Goal: Information Seeking & Learning: Find specific fact

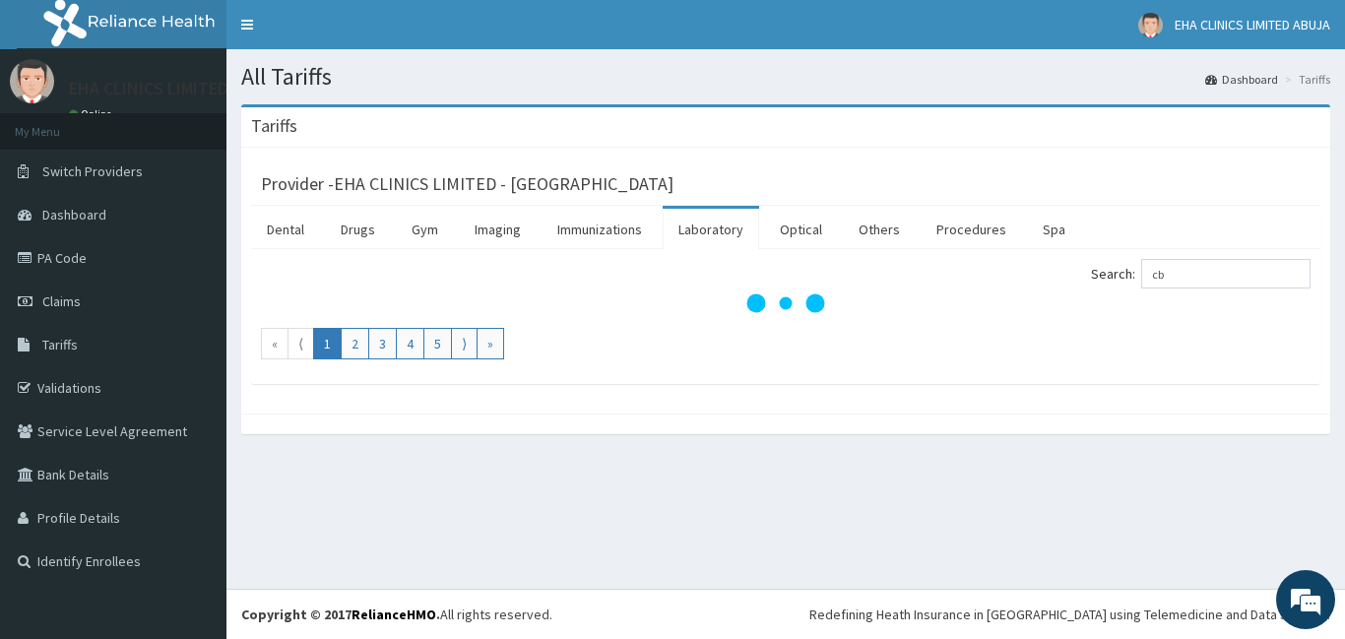
type input "c"
type input "f"
type input "auto"
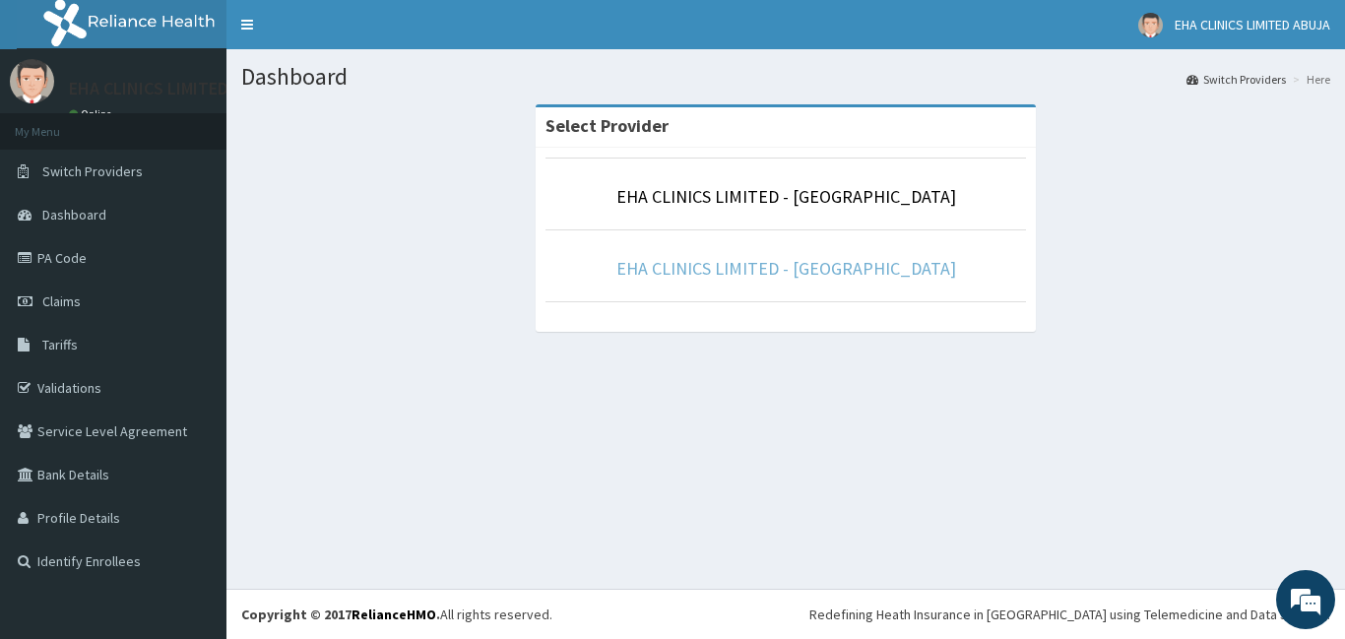
click at [802, 268] on link "EHA CLINICS LIMITED - [GEOGRAPHIC_DATA]" at bounding box center [786, 268] width 340 height 23
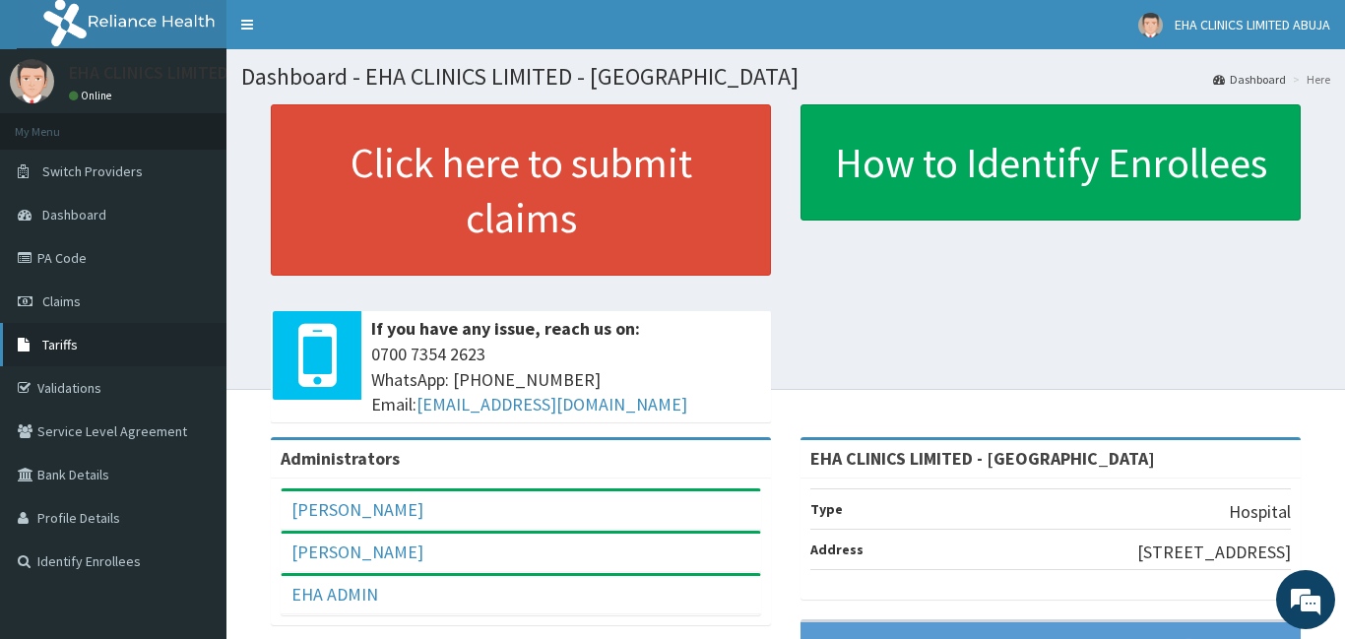
click at [69, 342] on span "Tariffs" at bounding box center [59, 345] width 35 height 18
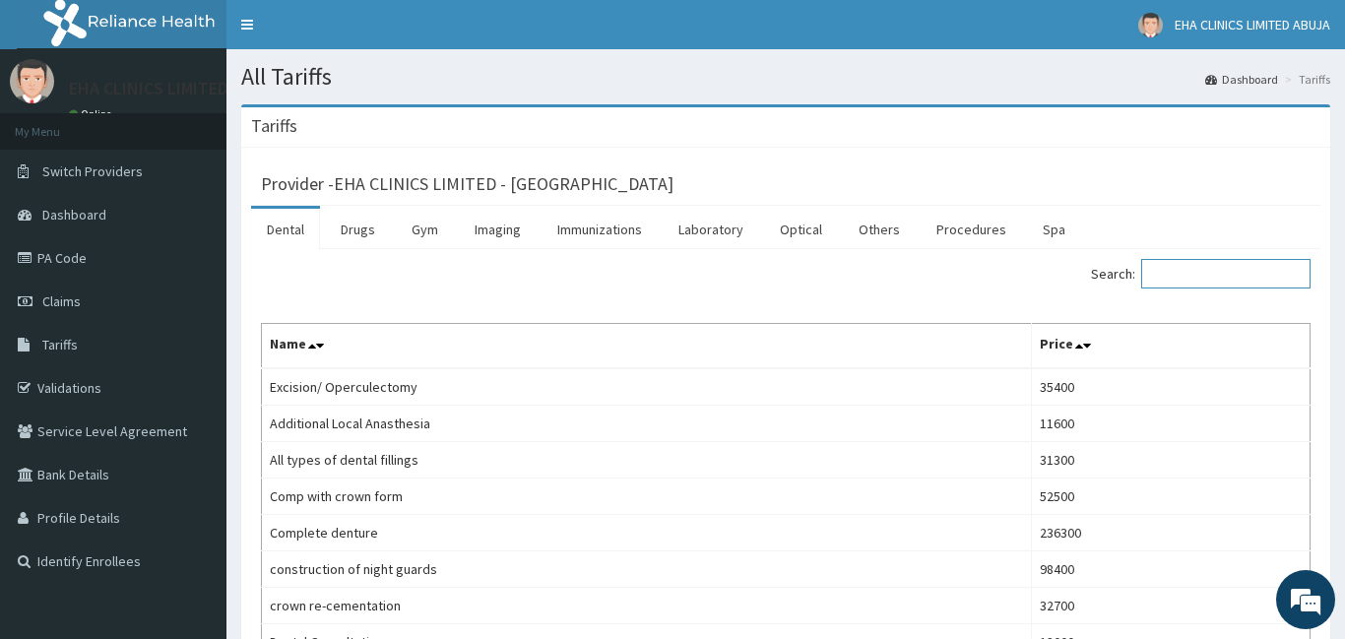
click at [1170, 270] on input "Search:" at bounding box center [1225, 274] width 169 height 30
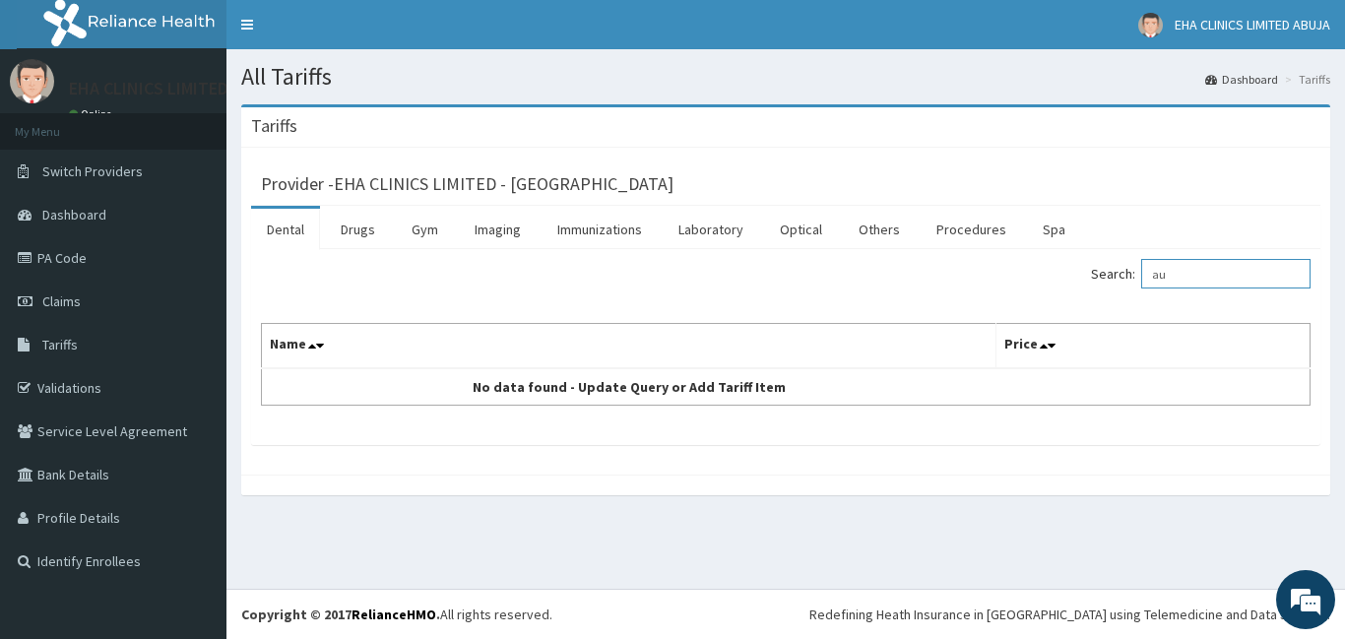
type input "a"
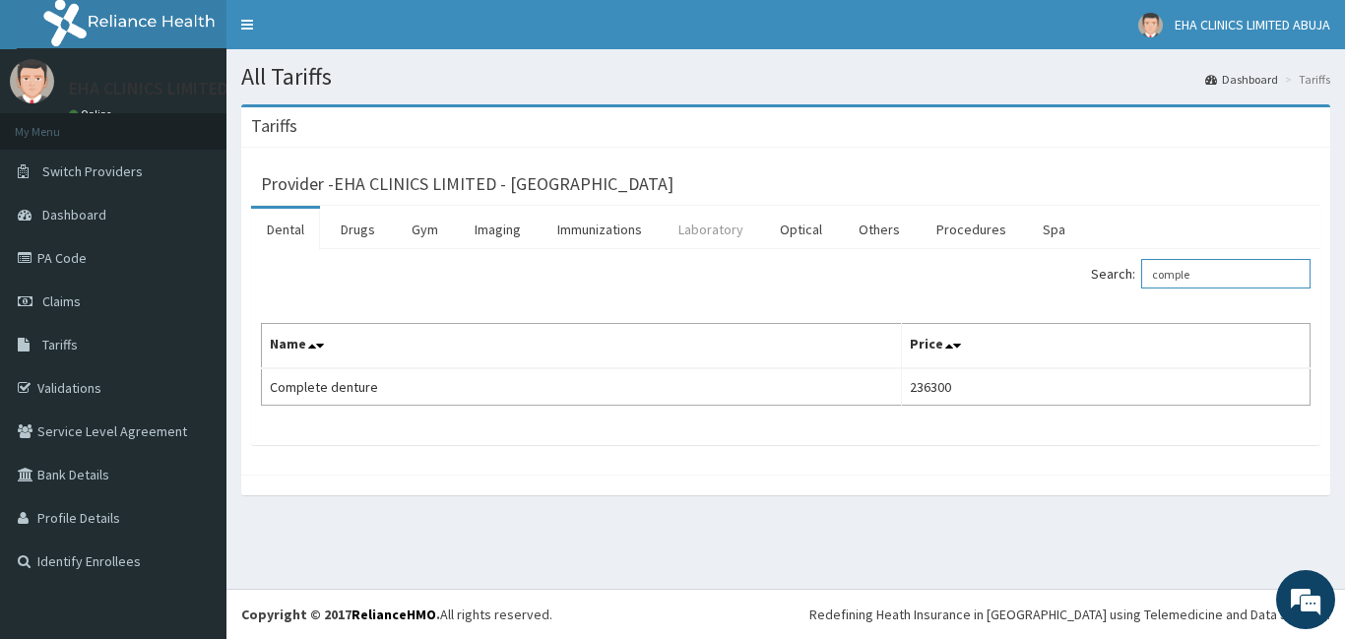
type input "comple"
click at [703, 230] on link "Laboratory" at bounding box center [710, 229] width 96 height 41
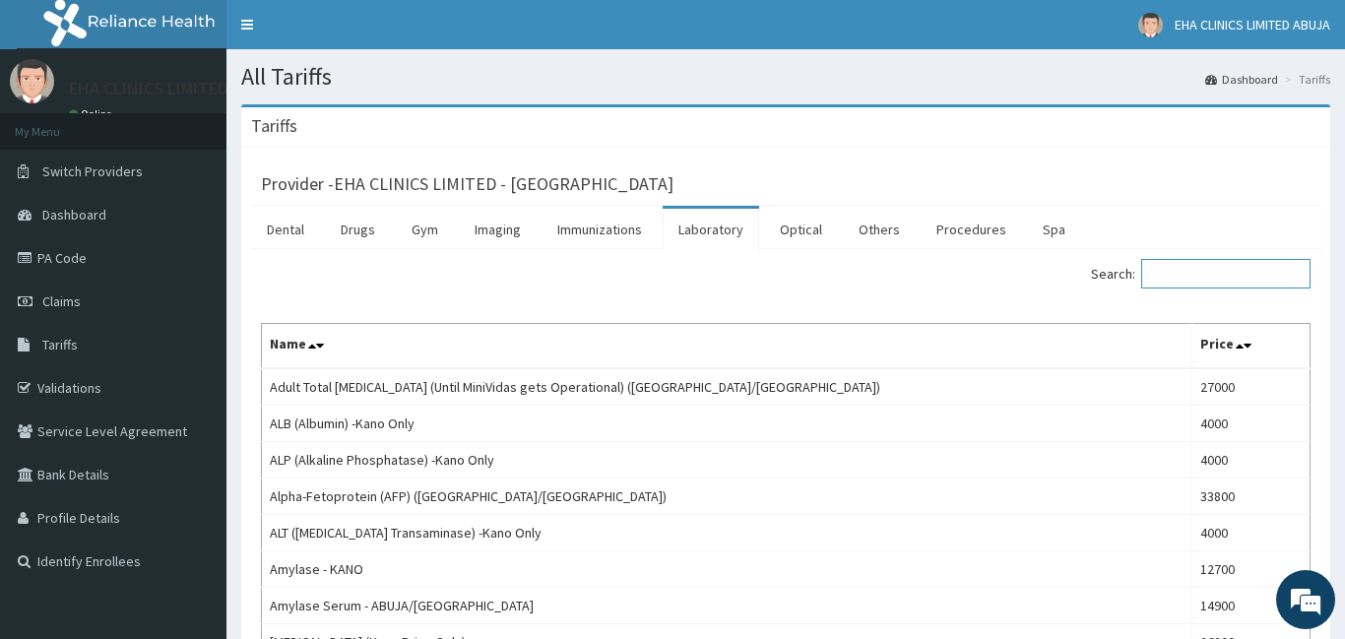
click at [1191, 269] on input "Search:" at bounding box center [1225, 274] width 169 height 30
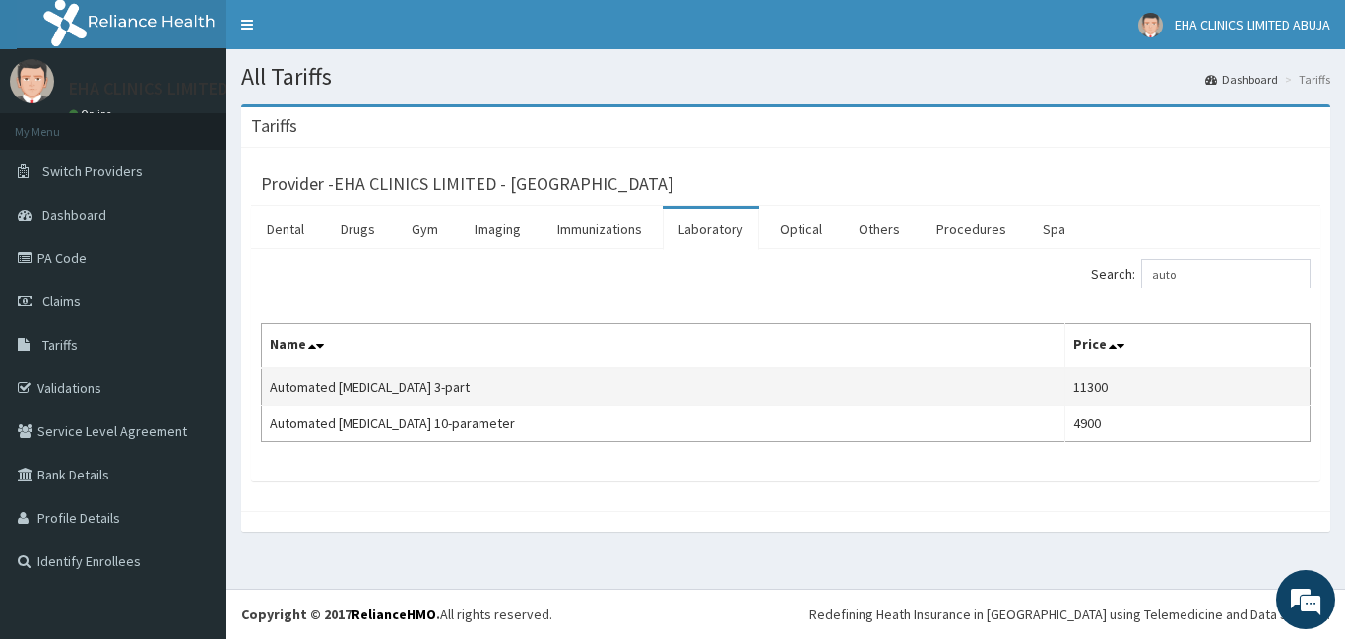
drag, startPoint x: 1087, startPoint y: 383, endPoint x: 1024, endPoint y: 384, distance: 63.0
click at [1024, 384] on tr "Automated Full blood count 3-part 11300" at bounding box center [786, 386] width 1048 height 37
copy tr "11300"
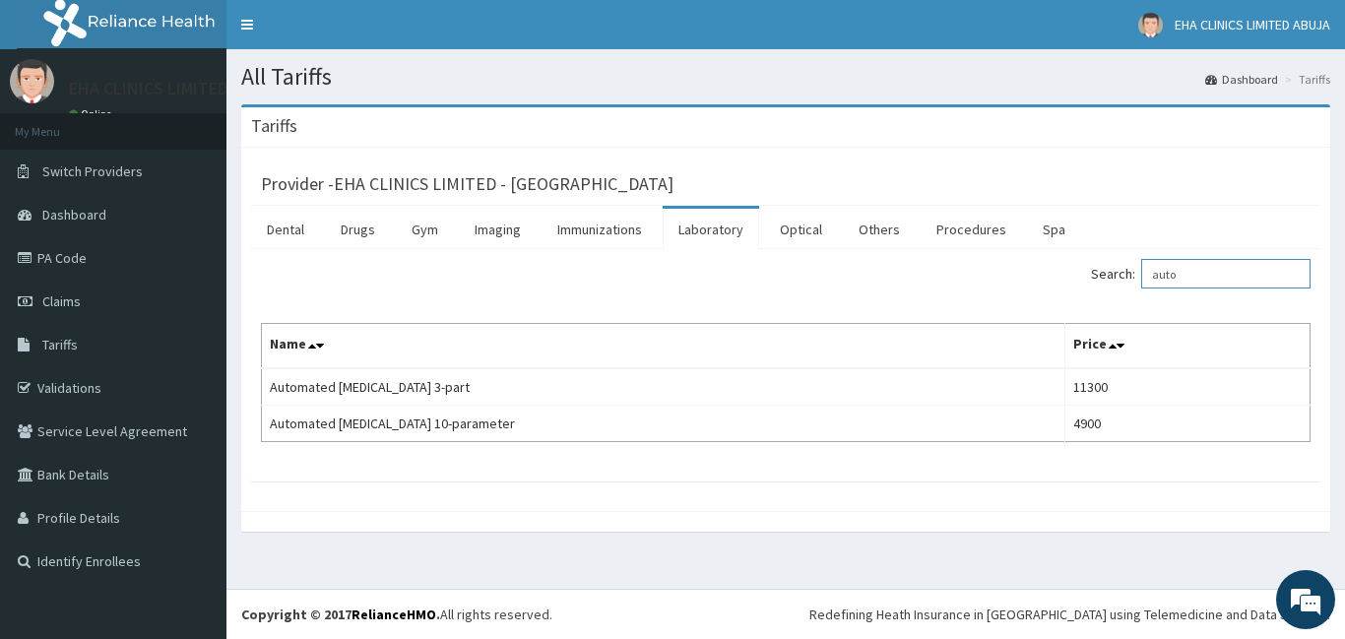
click at [1164, 276] on input "auto" at bounding box center [1225, 274] width 169 height 30
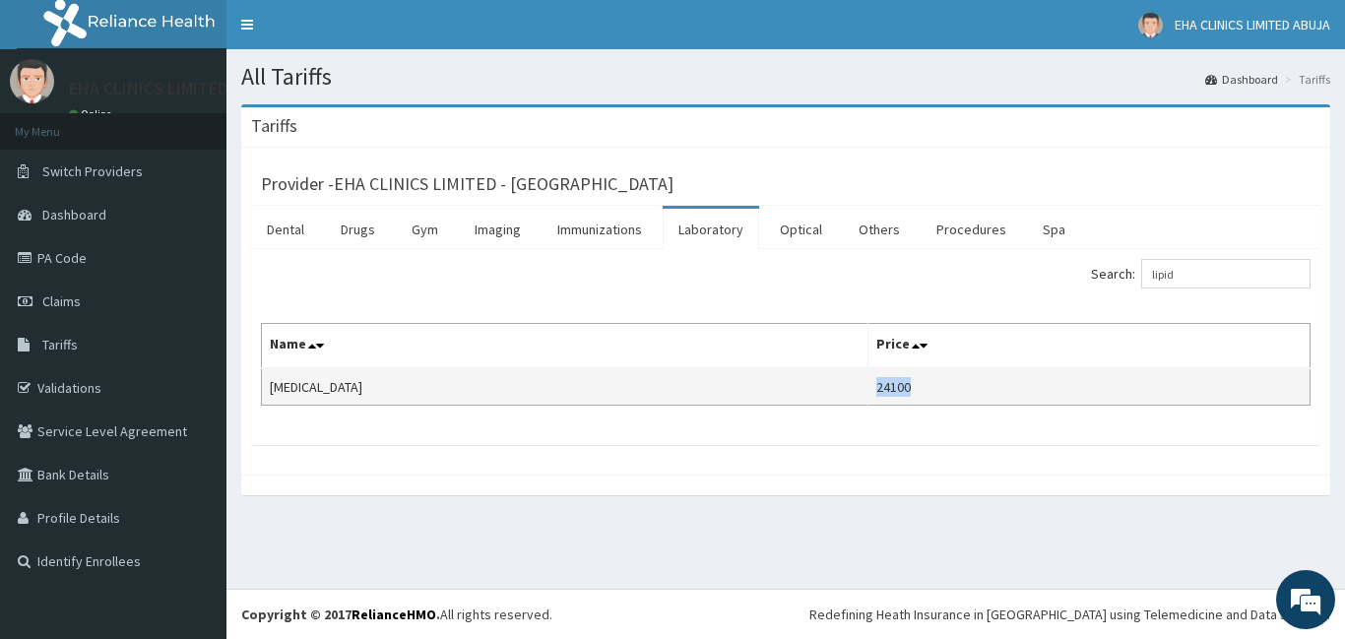
drag, startPoint x: 858, startPoint y: 387, endPoint x: 824, endPoint y: 387, distance: 34.5
click at [867, 387] on td "24100" at bounding box center [1088, 386] width 442 height 37
copy td "24100"
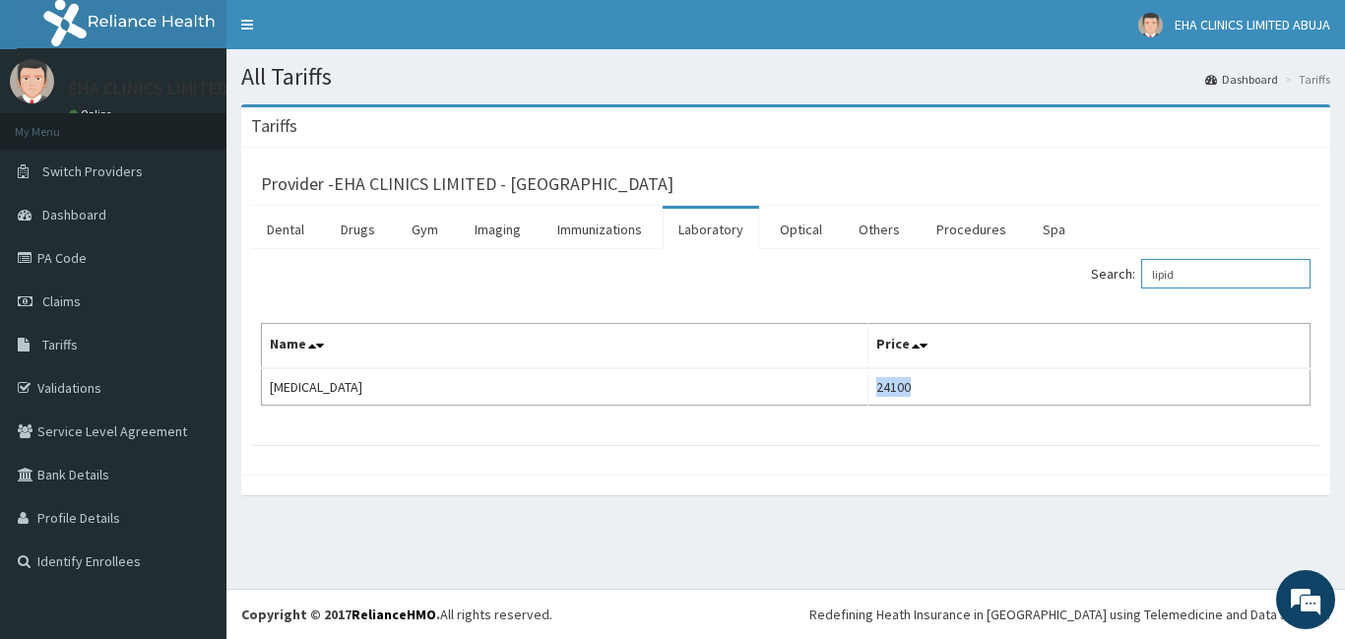
click at [1158, 284] on input "lipid" at bounding box center [1225, 274] width 169 height 30
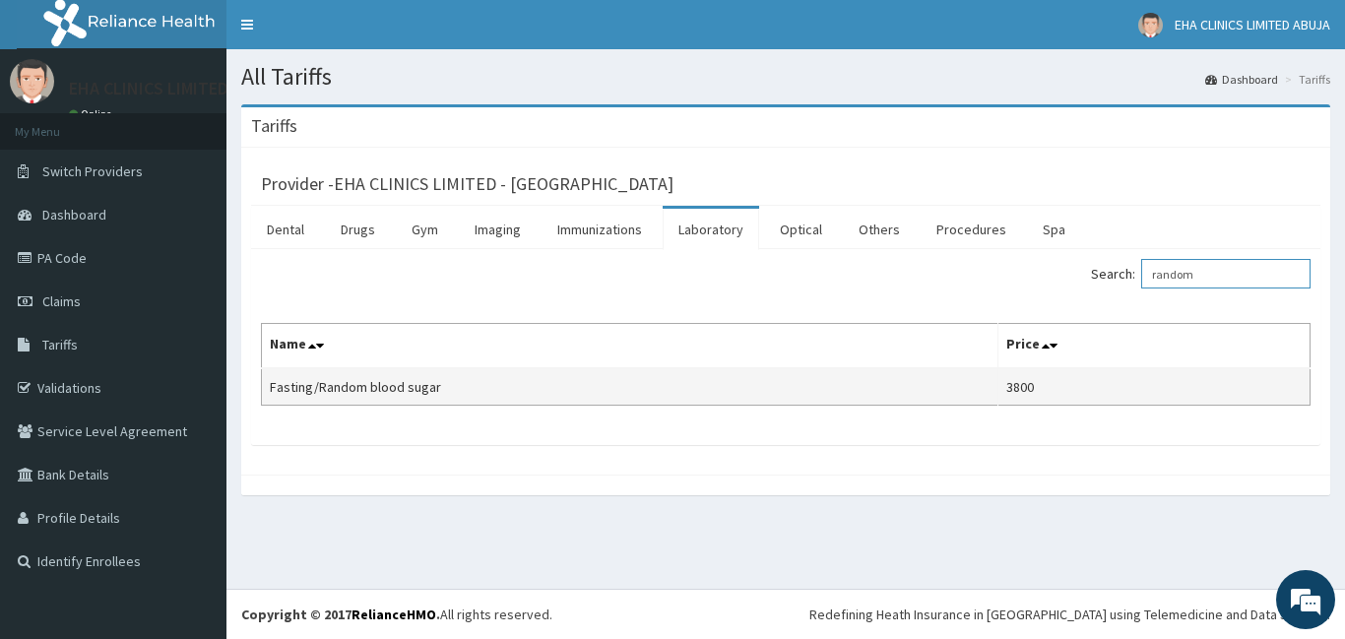
type input "random"
drag, startPoint x: 1035, startPoint y: 385, endPoint x: 1004, endPoint y: 388, distance: 30.7
click at [1004, 388] on td "3800" at bounding box center [1153, 386] width 312 height 37
copy td "3800"
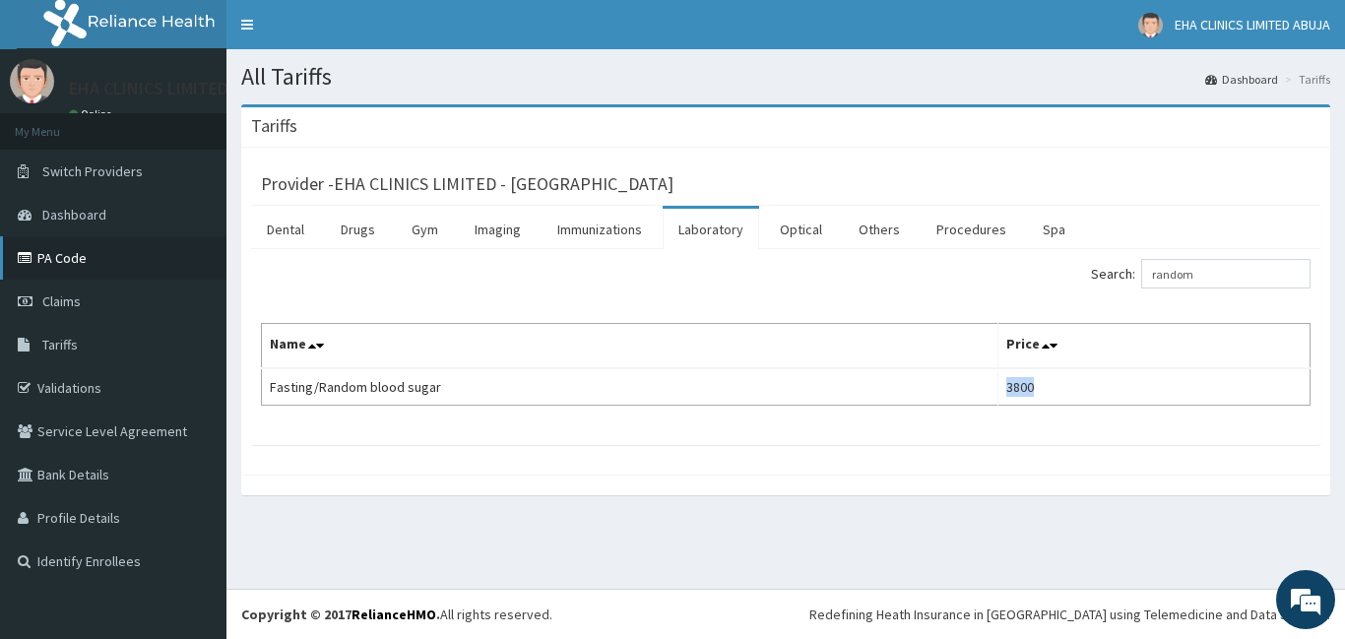
click at [60, 264] on link "PA Code" at bounding box center [113, 257] width 226 height 43
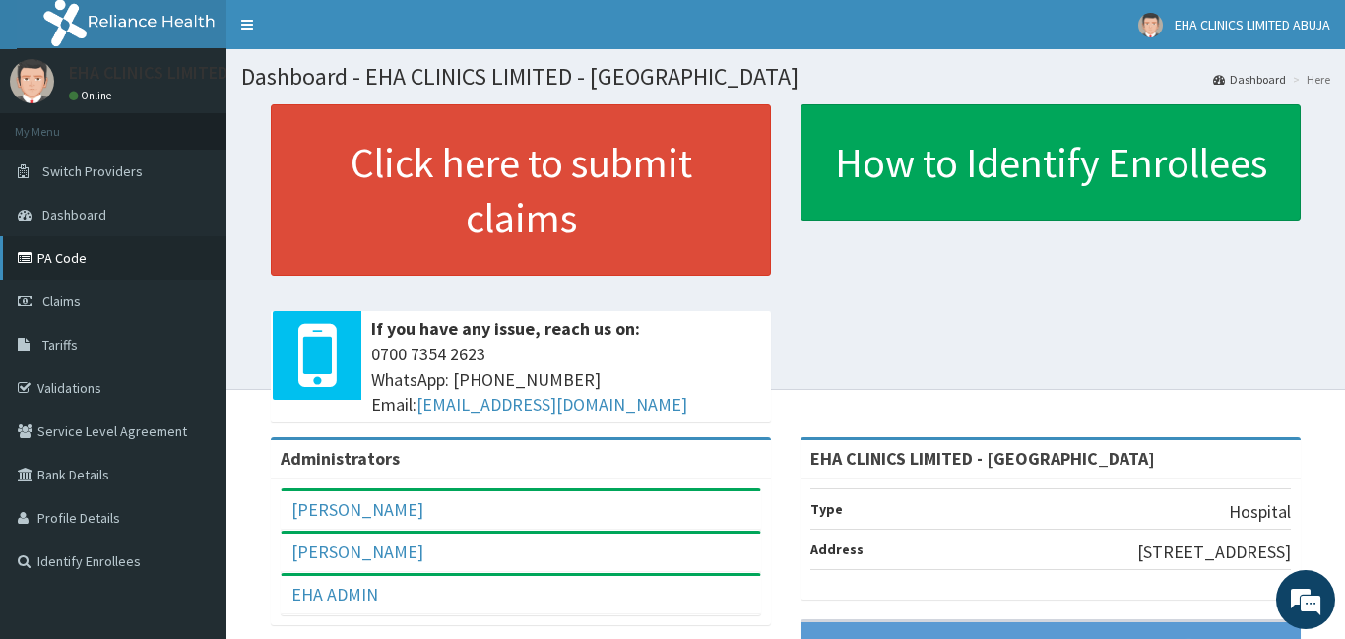
click at [71, 256] on link "PA Code" at bounding box center [113, 257] width 226 height 43
